Goal: Navigation & Orientation: Find specific page/section

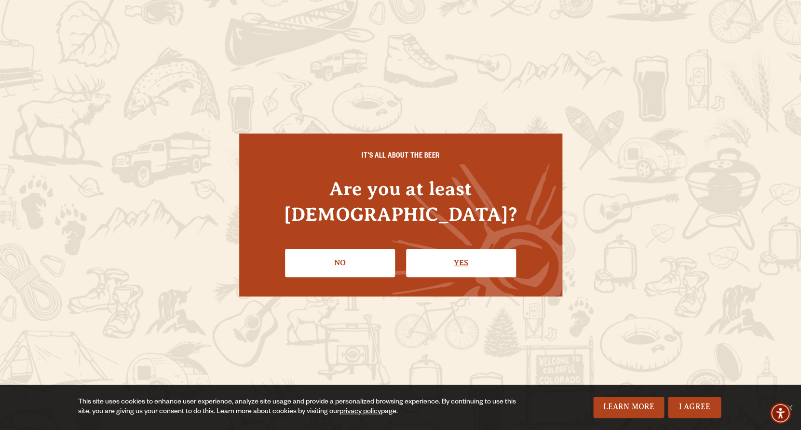
click at [484, 249] on link "Yes" at bounding box center [461, 263] width 110 height 28
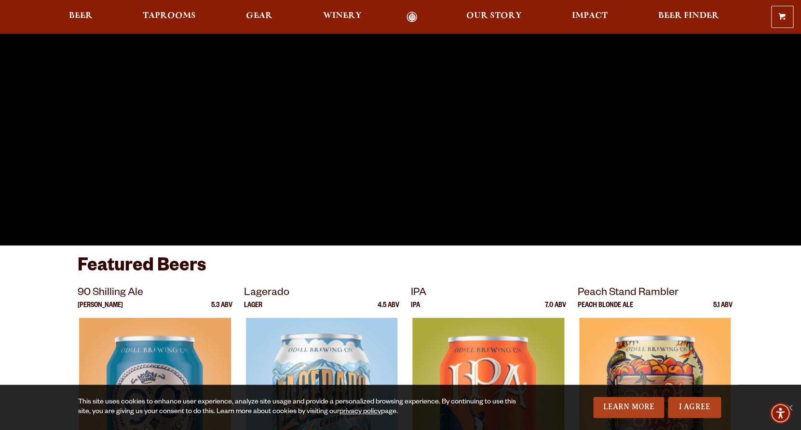
scroll to position [125, 0]
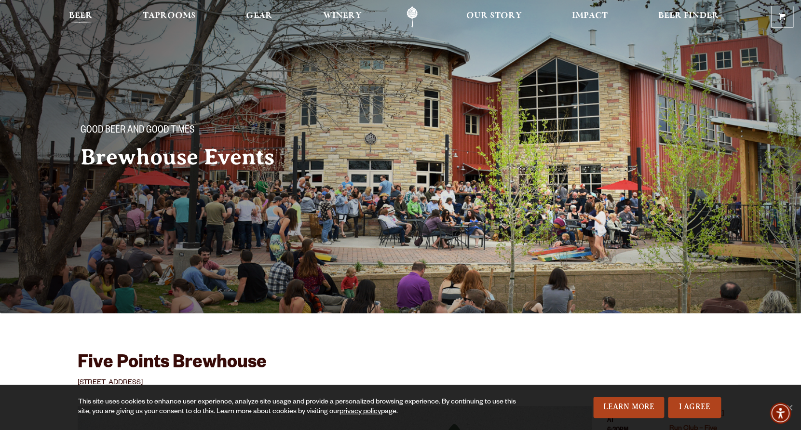
click at [74, 15] on span "Beer" at bounding box center [81, 16] width 24 height 8
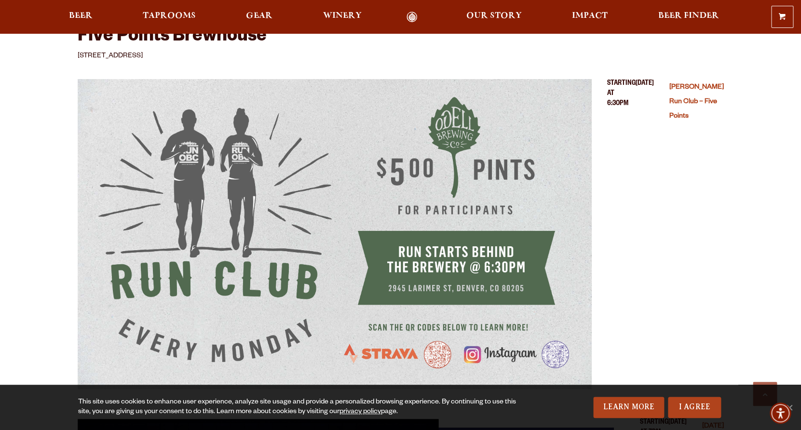
scroll to position [325, 0]
